Goal: Navigation & Orientation: Understand site structure

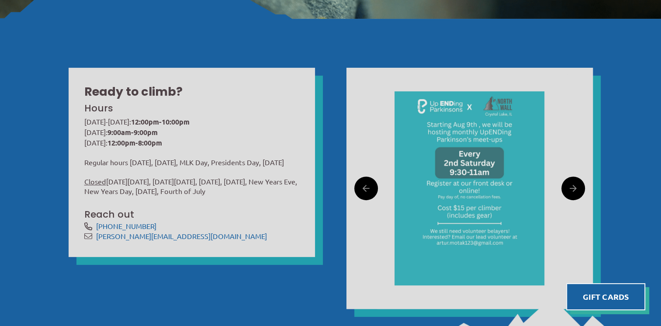
scroll to position [262, 0]
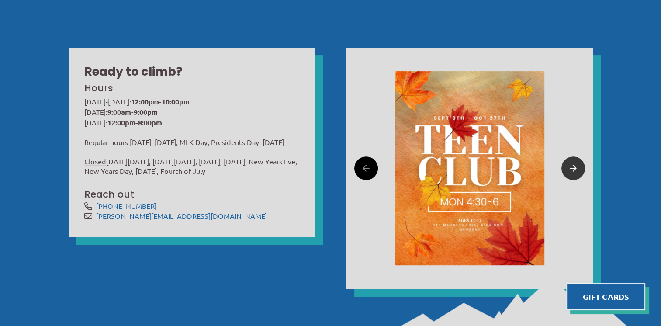
click at [570, 167] on icon at bounding box center [573, 169] width 7 height 14
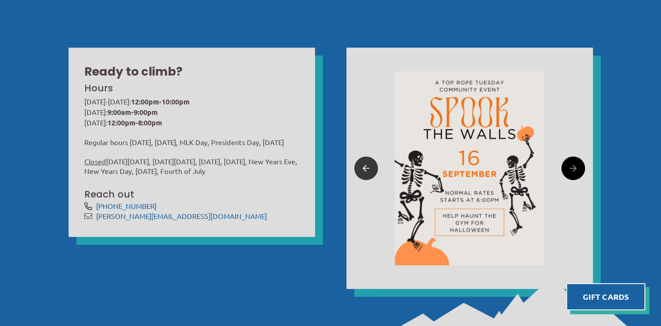
click at [356, 171] on link at bounding box center [366, 168] width 24 height 24
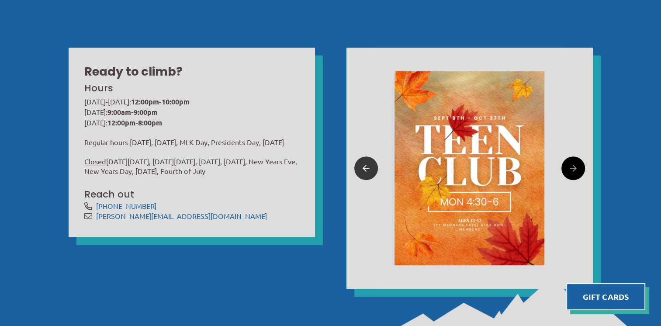
click at [362, 170] on link at bounding box center [366, 168] width 24 height 24
click at [578, 172] on link at bounding box center [574, 168] width 24 height 24
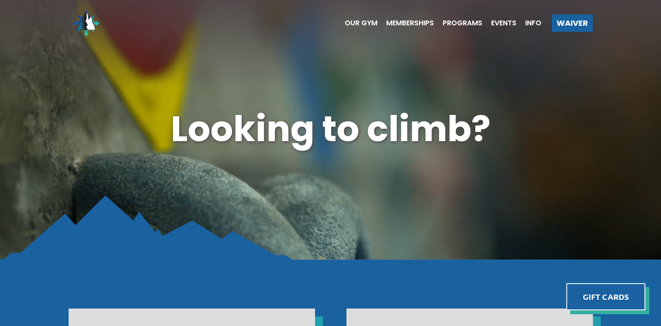
scroll to position [0, 0]
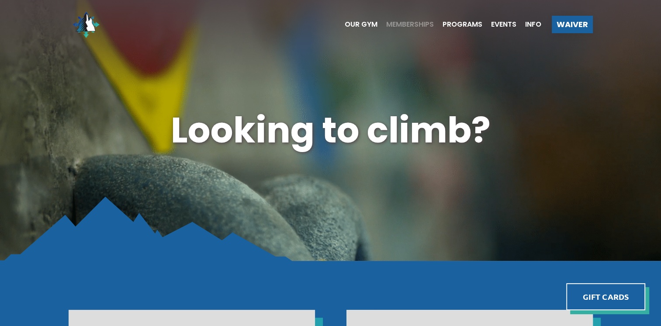
click at [417, 24] on span "Memberships" at bounding box center [410, 24] width 48 height 7
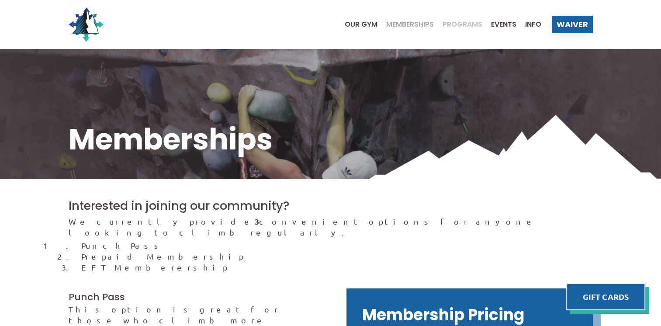
drag, startPoint x: 0, startPoint y: 0, endPoint x: 463, endPoint y: 24, distance: 463.4
click at [463, 24] on span "Programs" at bounding box center [463, 24] width 40 height 7
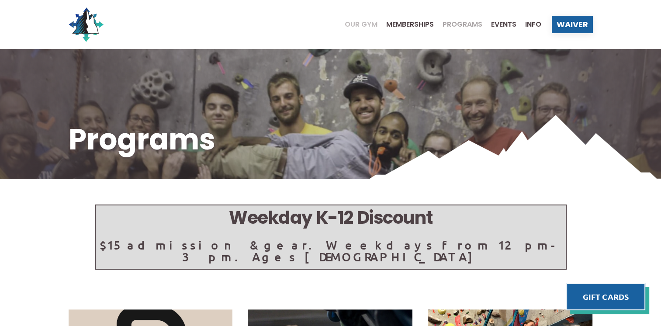
click at [357, 23] on span "Our Gym" at bounding box center [361, 24] width 33 height 7
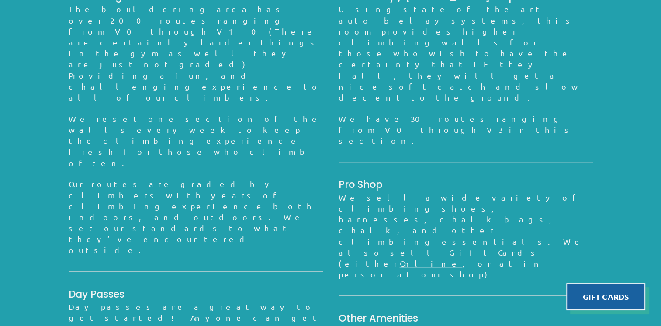
scroll to position [838, 0]
